Goal: Task Accomplishment & Management: Manage account settings

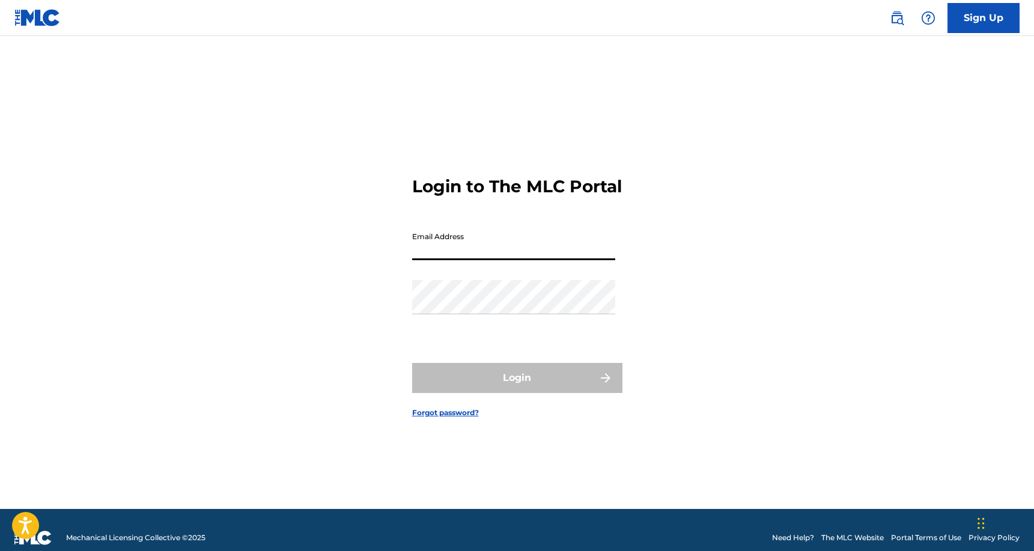
click at [445, 259] on input "Email Address" at bounding box center [513, 243] width 203 height 34
type input "[EMAIL_ADDRESS][DOMAIN_NAME]"
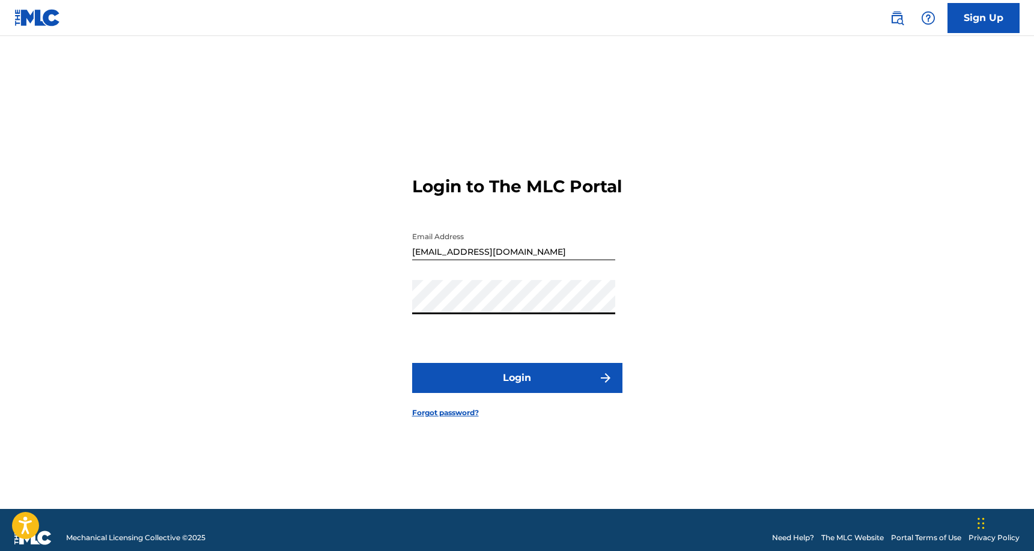
click at [412, 363] on button "Login" at bounding box center [517, 378] width 210 height 30
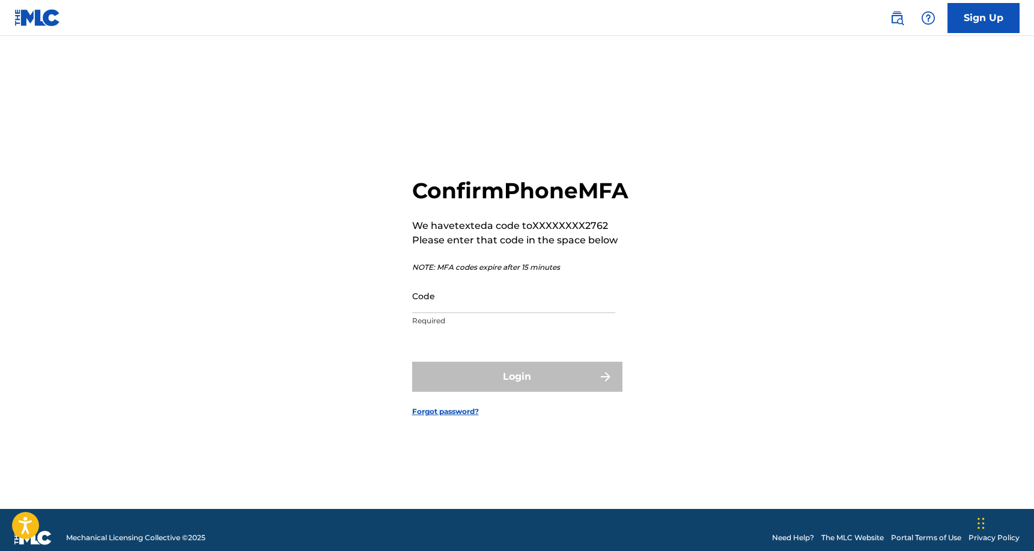
click at [430, 313] on input "Code" at bounding box center [513, 296] width 203 height 34
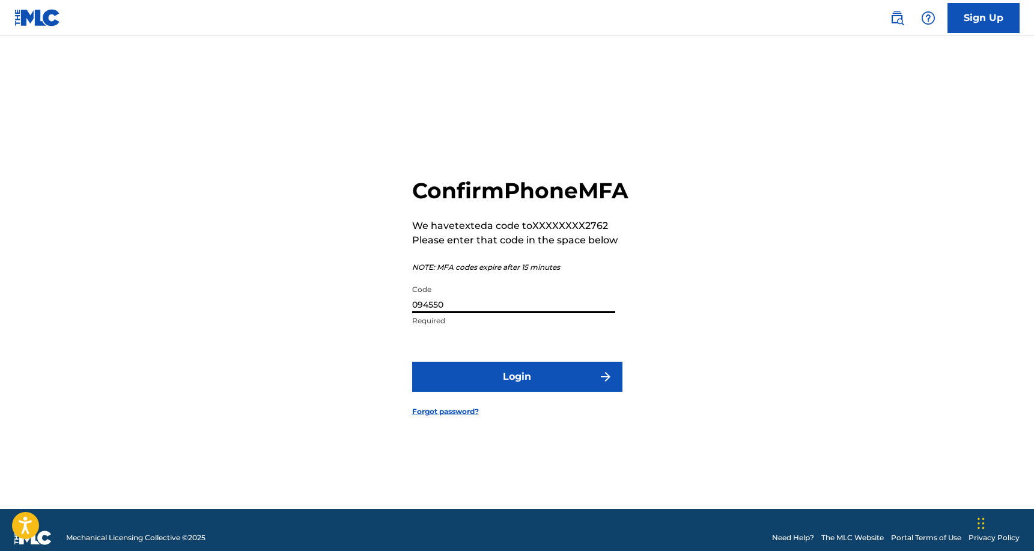
type input "094550"
click at [458, 392] on button "Login" at bounding box center [517, 377] width 210 height 30
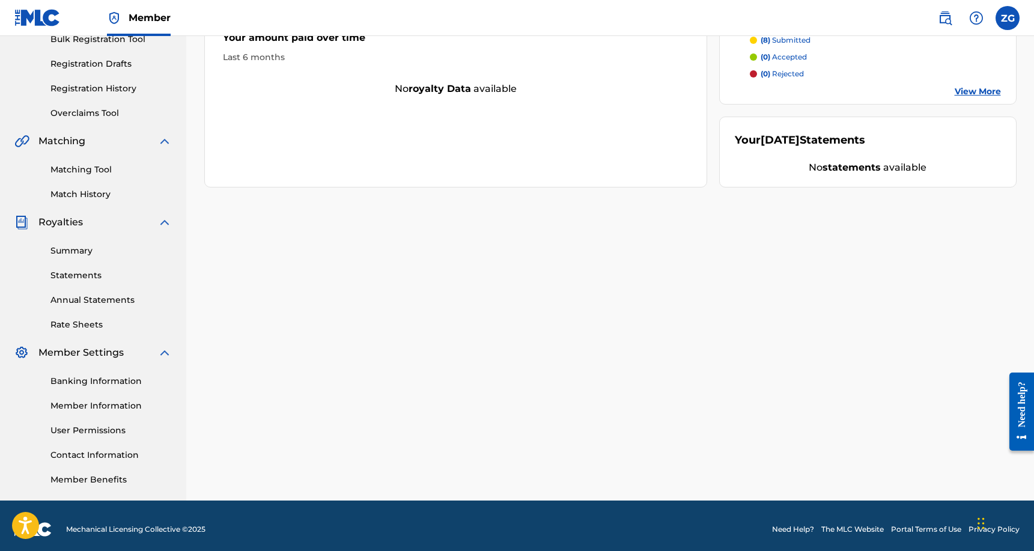
scroll to position [194, 0]
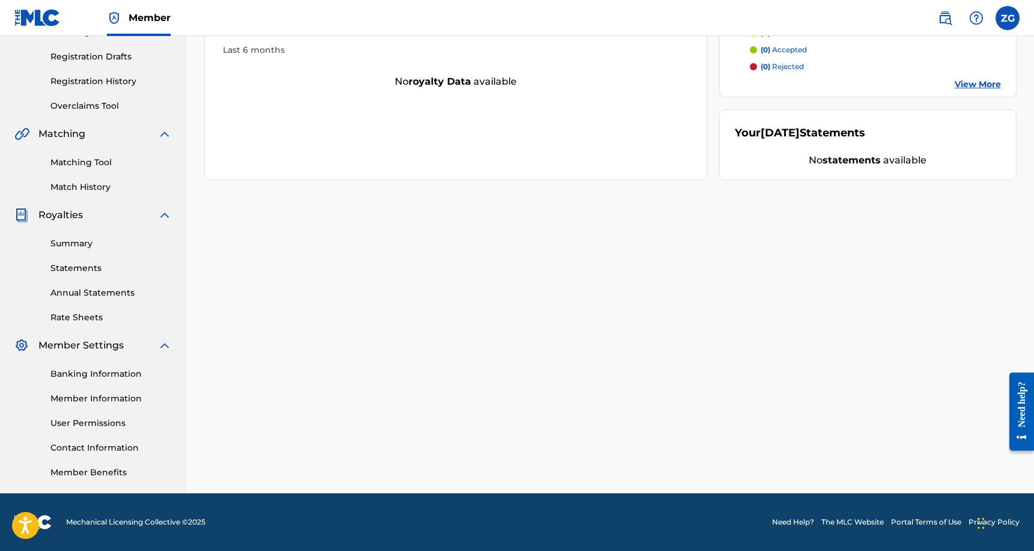
click at [79, 267] on link "Statements" at bounding box center [110, 268] width 121 height 13
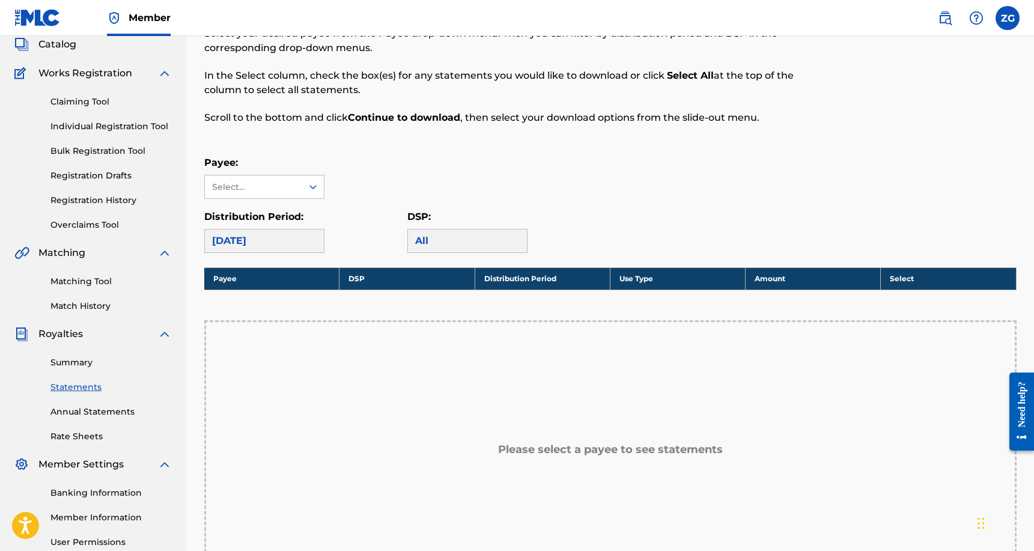
scroll to position [87, 0]
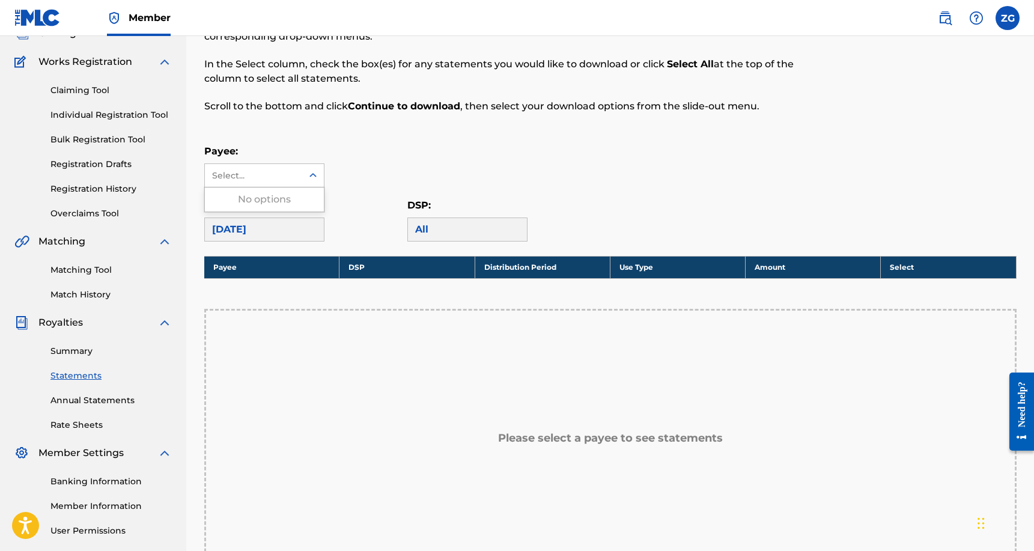
click at [288, 174] on div "Select..." at bounding box center [253, 175] width 82 height 13
click at [288, 175] on div "Select..." at bounding box center [253, 175] width 82 height 13
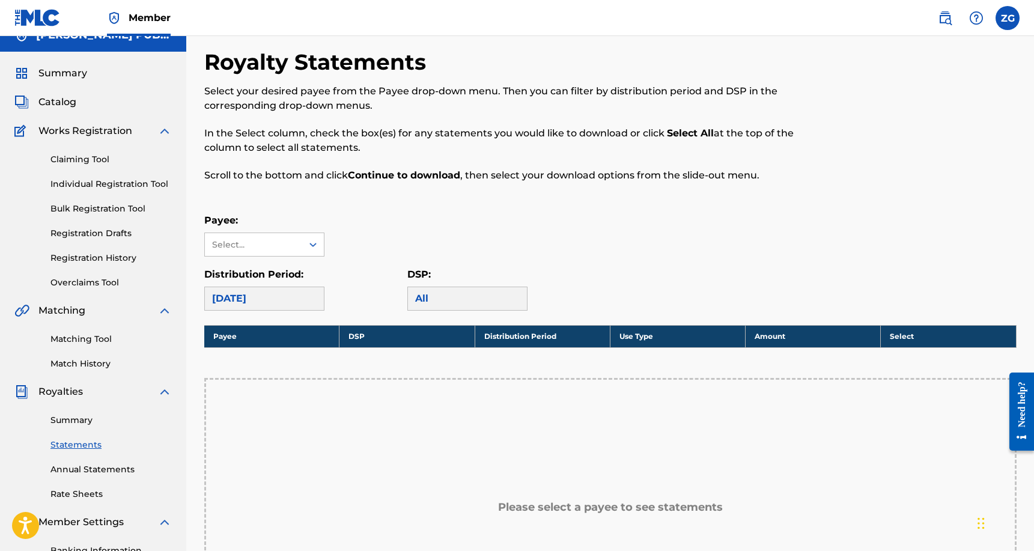
scroll to position [0, 0]
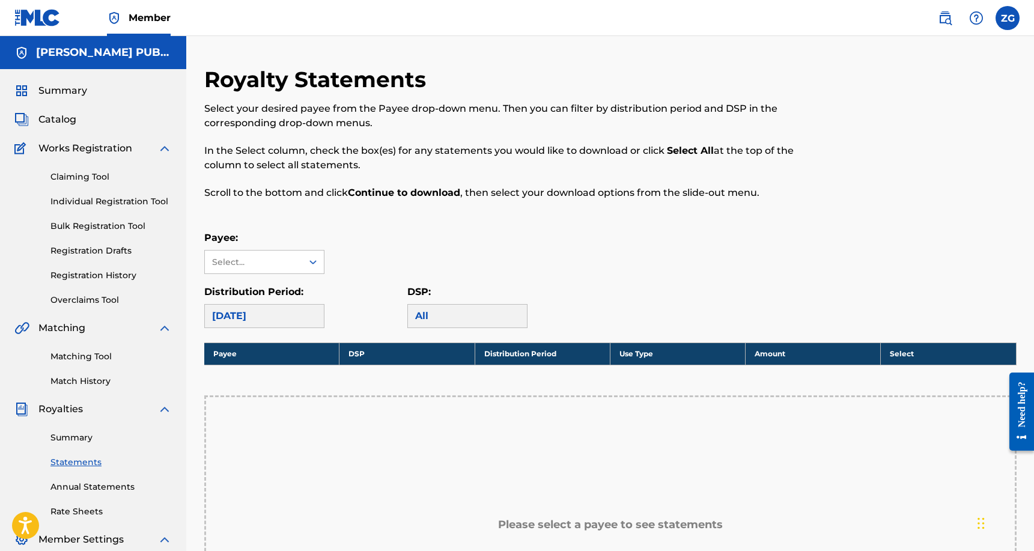
click at [63, 118] on span "Catalog" at bounding box center [57, 119] width 38 height 14
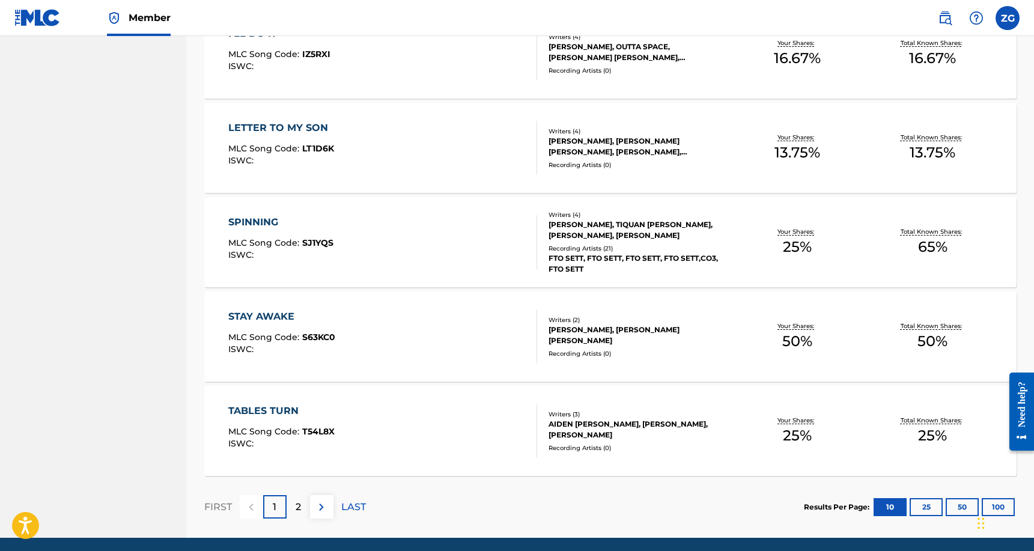
scroll to position [825, 0]
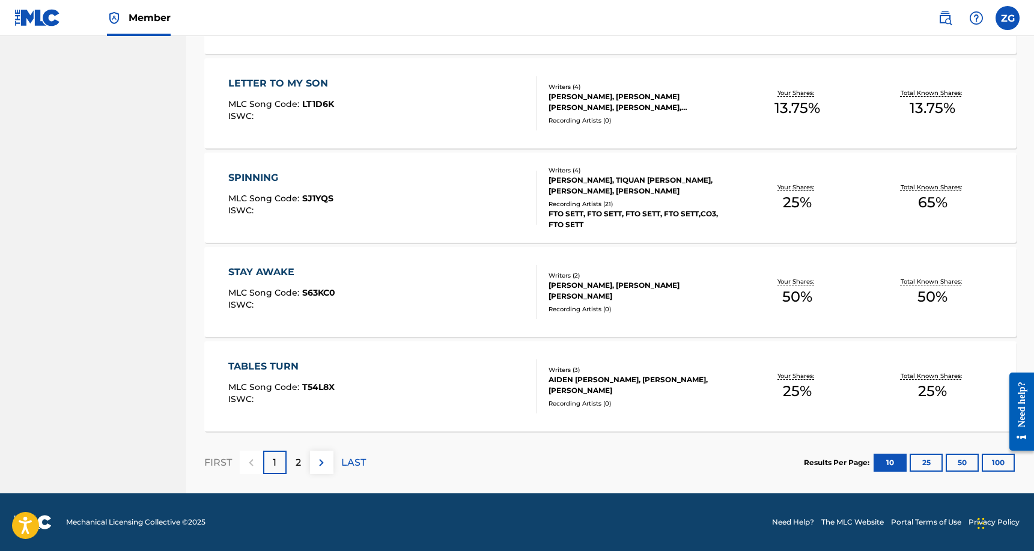
click at [291, 460] on div "2" at bounding box center [298, 462] width 23 height 23
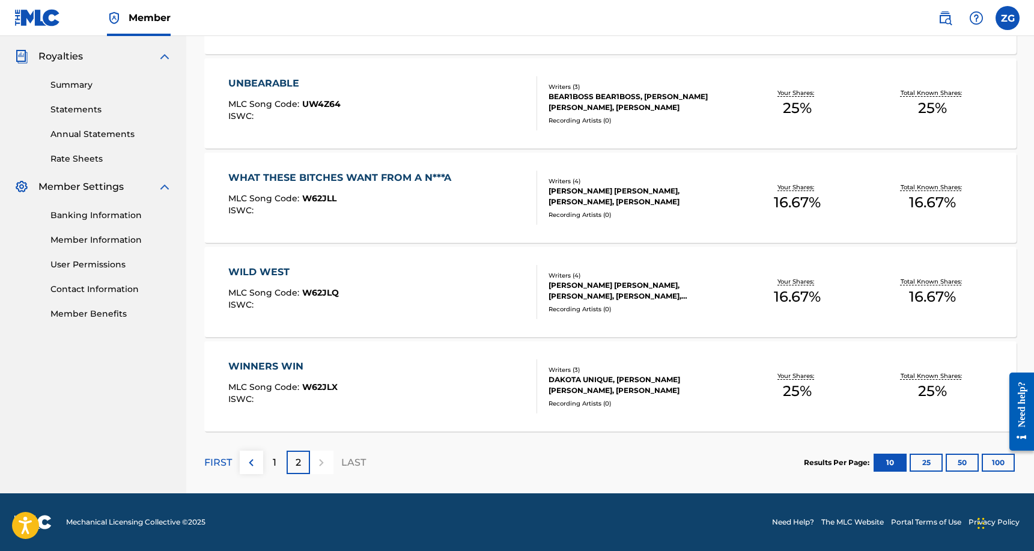
click at [276, 460] on p "1" at bounding box center [275, 463] width 4 height 14
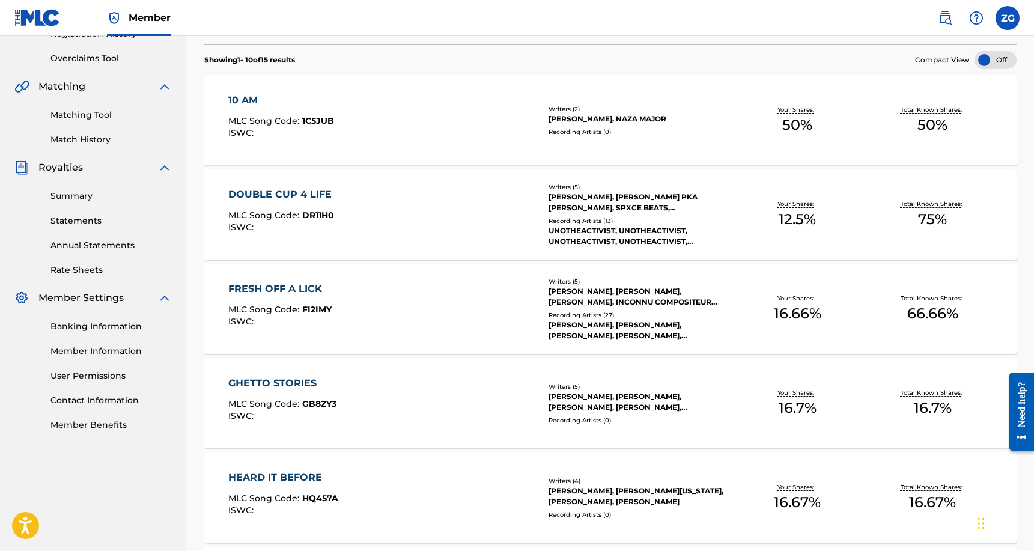
scroll to position [0, 0]
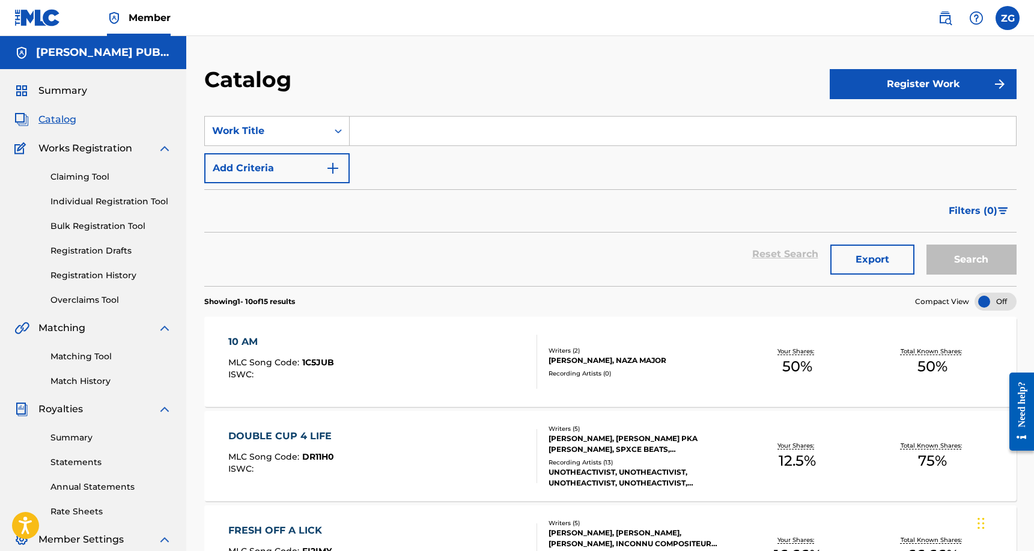
click at [109, 273] on link "Registration History" at bounding box center [110, 275] width 121 height 13
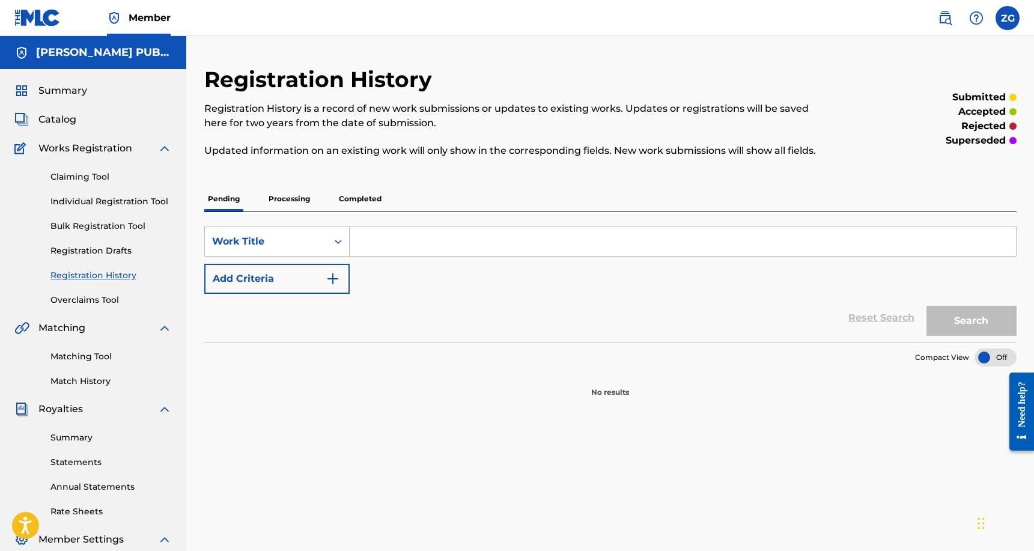
click at [307, 202] on p "Processing" at bounding box center [289, 198] width 49 height 25
click at [338, 201] on p "Completed" at bounding box center [360, 198] width 50 height 25
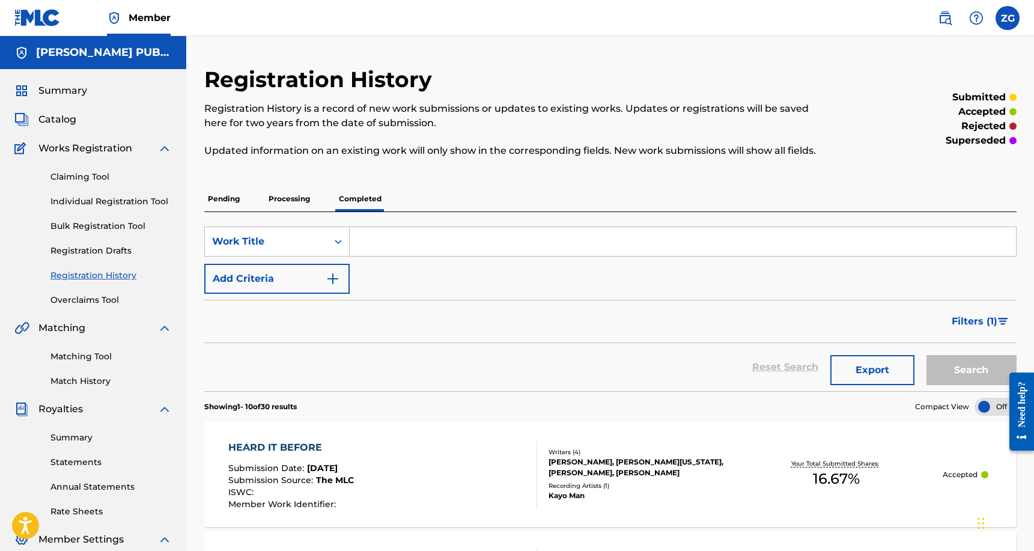
click at [232, 203] on p "Pending" at bounding box center [223, 198] width 39 height 25
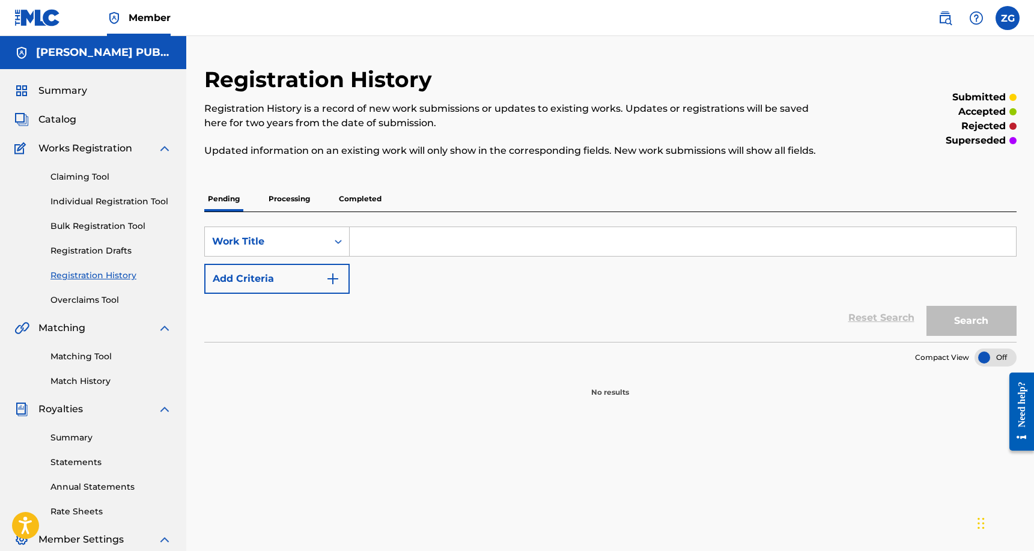
click at [61, 121] on span "Catalog" at bounding box center [57, 119] width 38 height 14
